Goal: Task Accomplishment & Management: Use online tool/utility

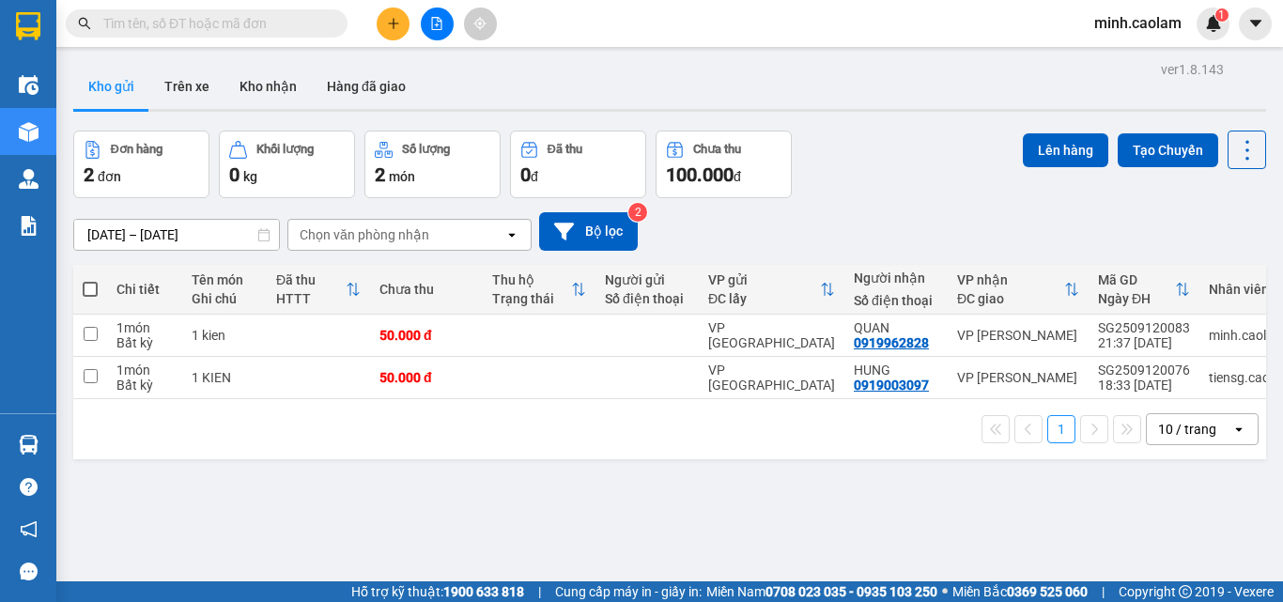
drag, startPoint x: 95, startPoint y: 289, endPoint x: 553, endPoint y: 178, distance: 471.6
click at [91, 288] on span at bounding box center [90, 289] width 15 height 15
click at [90, 280] on input "checkbox" at bounding box center [90, 280] width 0 height 0
checkbox input "true"
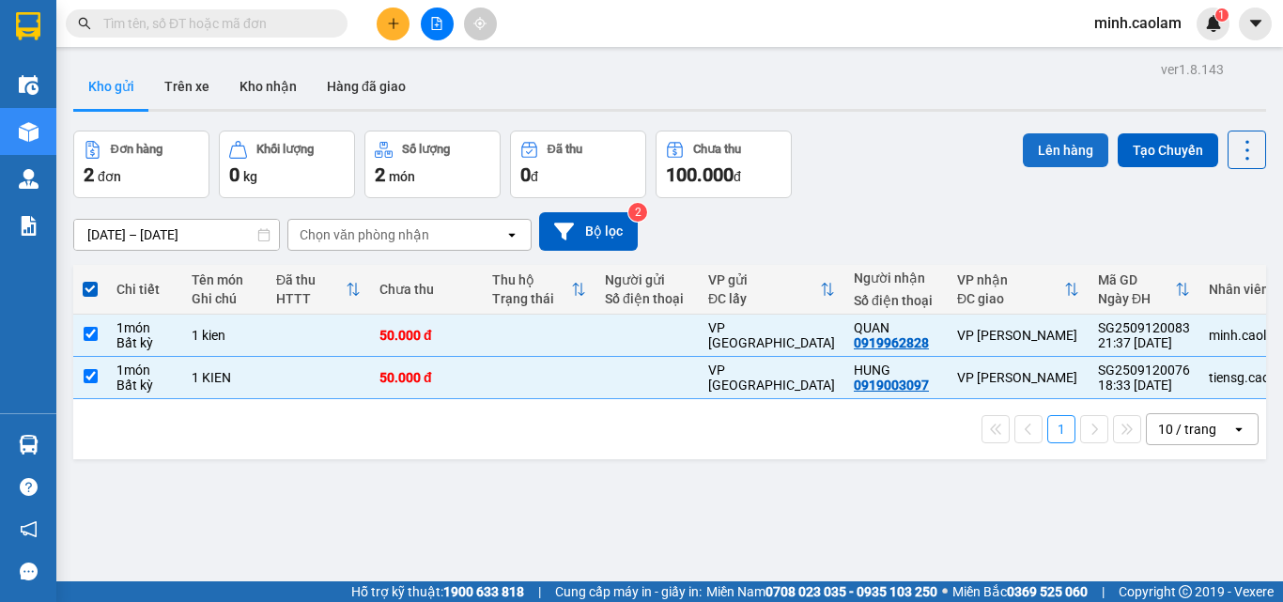
click at [1058, 150] on button "Lên hàng" at bounding box center [1065, 150] width 85 height 34
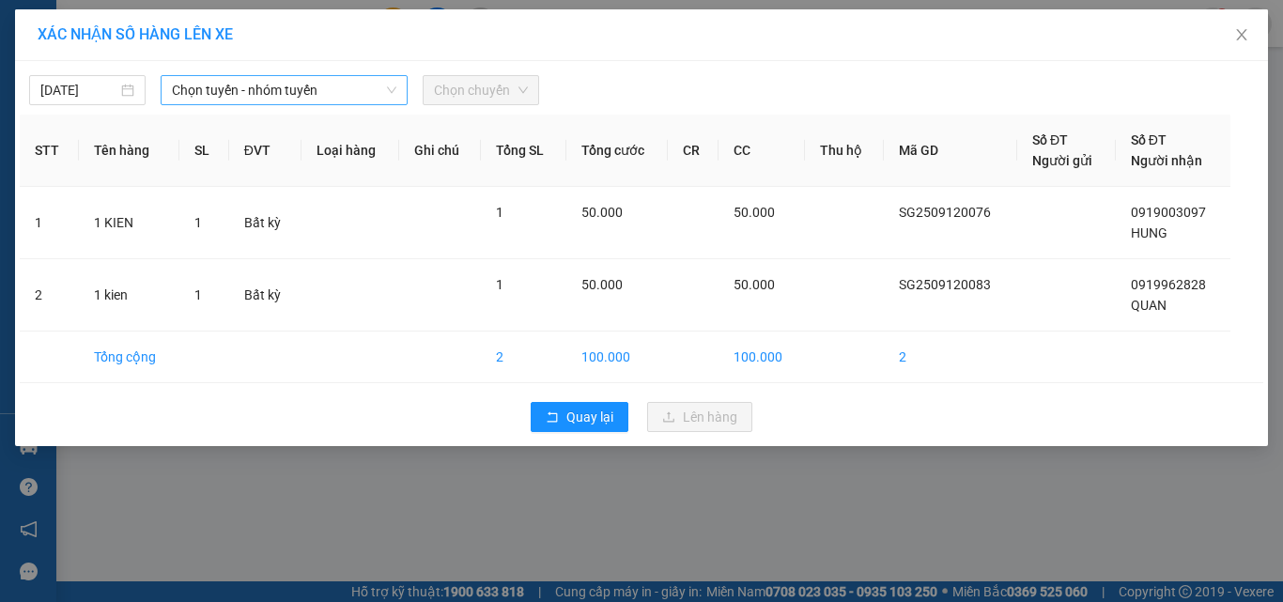
drag, startPoint x: 262, startPoint y: 90, endPoint x: 254, endPoint y: 101, distance: 14.1
click at [262, 89] on span "Chọn tuyến - nhóm tuyến" at bounding box center [284, 90] width 224 height 28
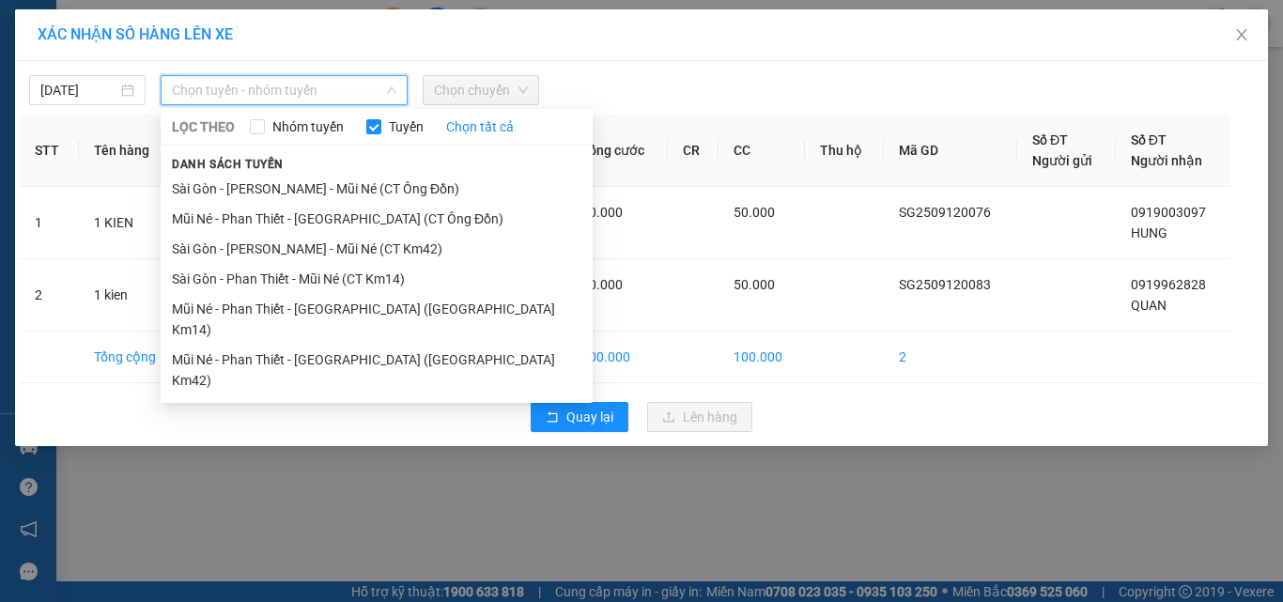
drag, startPoint x: 274, startPoint y: 281, endPoint x: 379, endPoint y: 162, distance: 158.4
click at [274, 282] on li "Sài Gòn - Phan Thiết - Mũi Né (CT Km14)" at bounding box center [377, 279] width 432 height 30
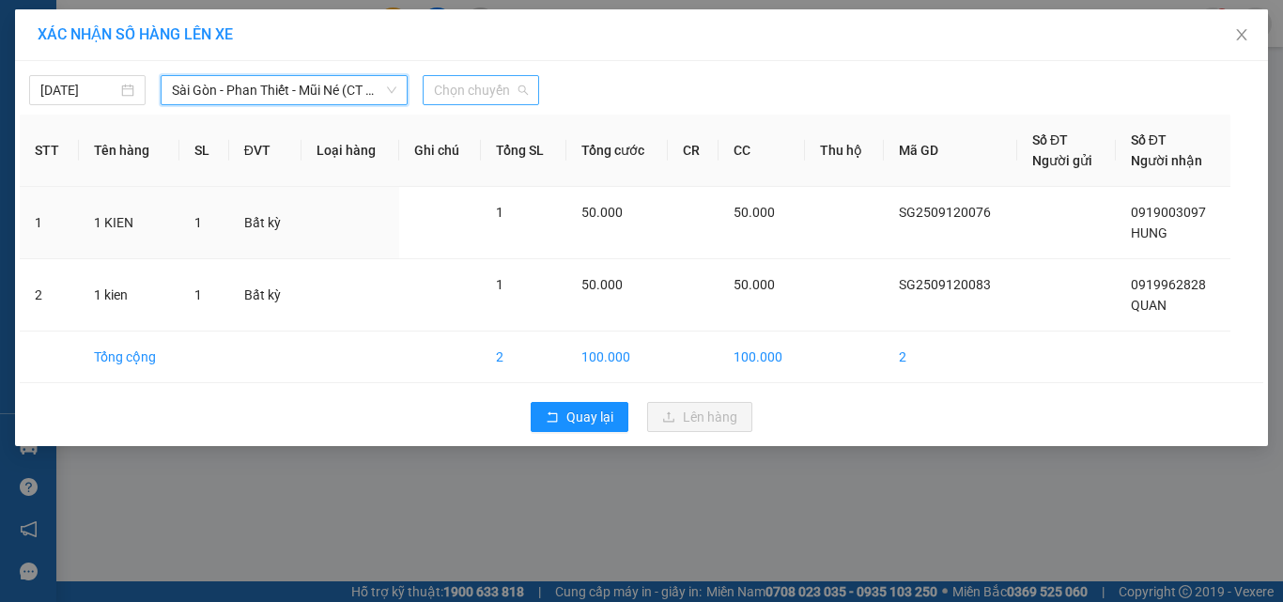
click at [465, 86] on span "Chọn chuyến" at bounding box center [481, 90] width 94 height 28
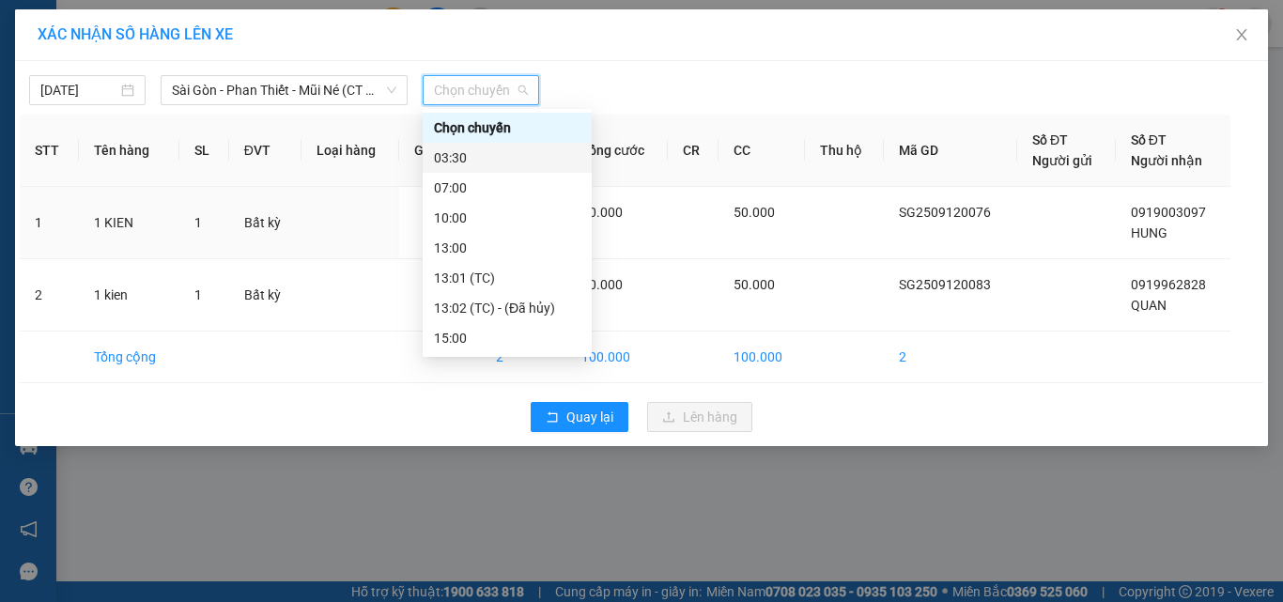
click at [496, 157] on div "03:30" at bounding box center [507, 157] width 147 height 21
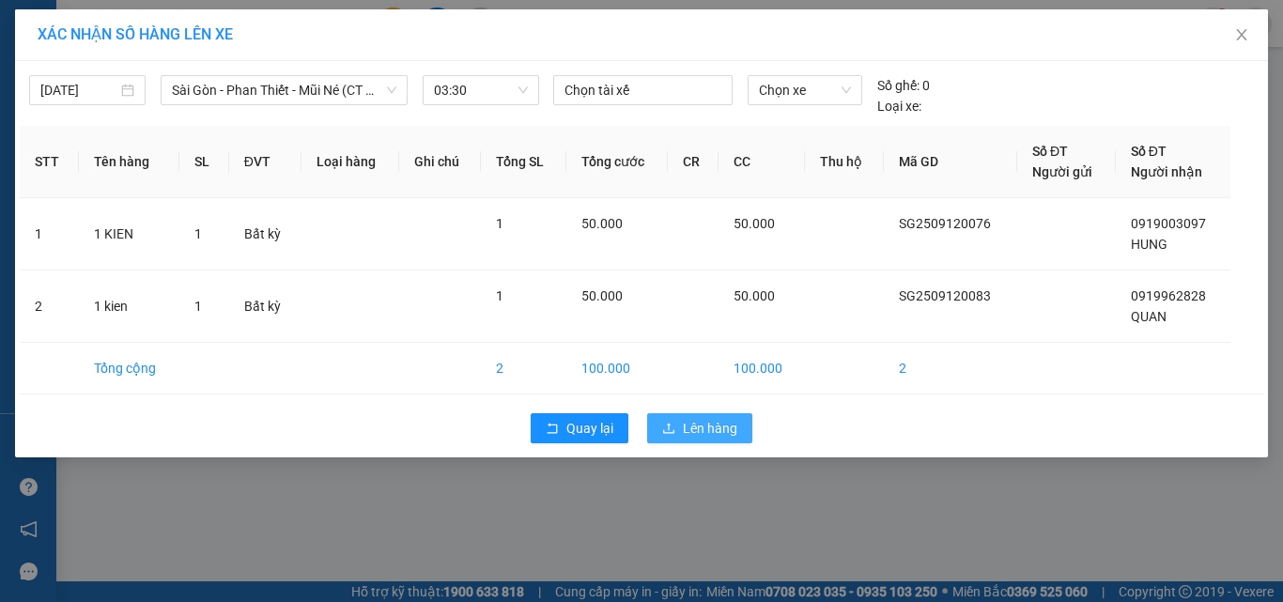
drag, startPoint x: 686, startPoint y: 439, endPoint x: 317, endPoint y: 4, distance: 570.4
click at [684, 439] on button "Lên hàng" at bounding box center [699, 428] width 105 height 30
